Goal: Find specific page/section: Find specific page/section

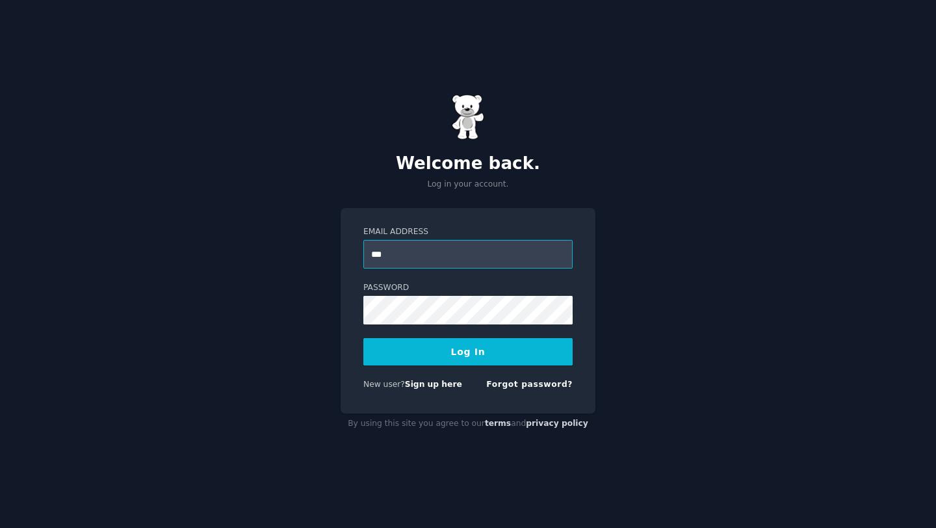
type input "**********"
click at [502, 352] on button "Log In" at bounding box center [467, 351] width 209 height 27
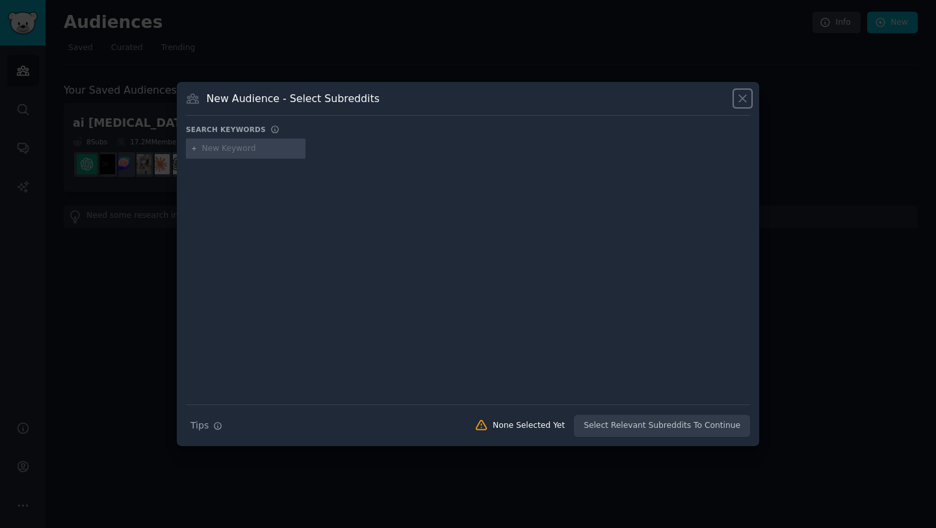
click at [741, 98] on icon at bounding box center [743, 99] width 14 height 14
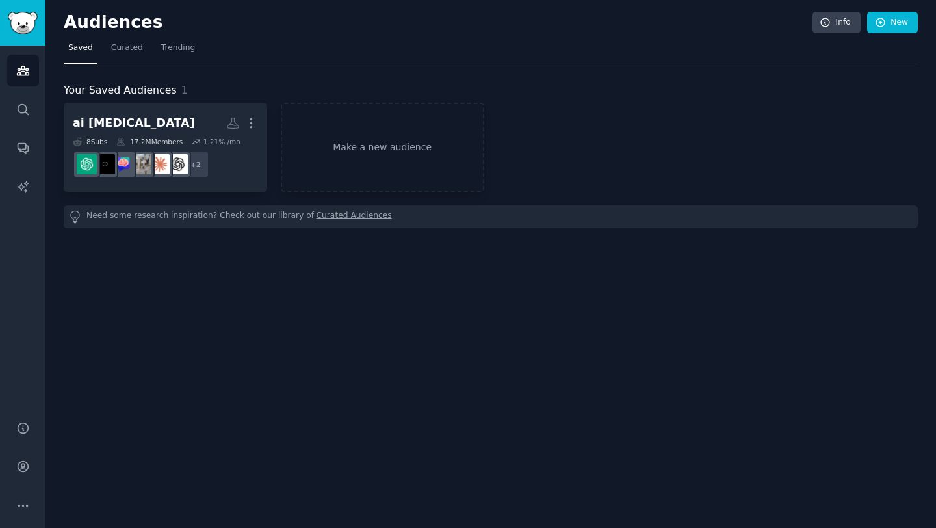
click at [624, 122] on div "ai [MEDICAL_DATA] More 8 Sub s 17.2M Members 1.21 % /mo + 2 Make a new audience" at bounding box center [491, 147] width 854 height 89
